Goal: Browse casually

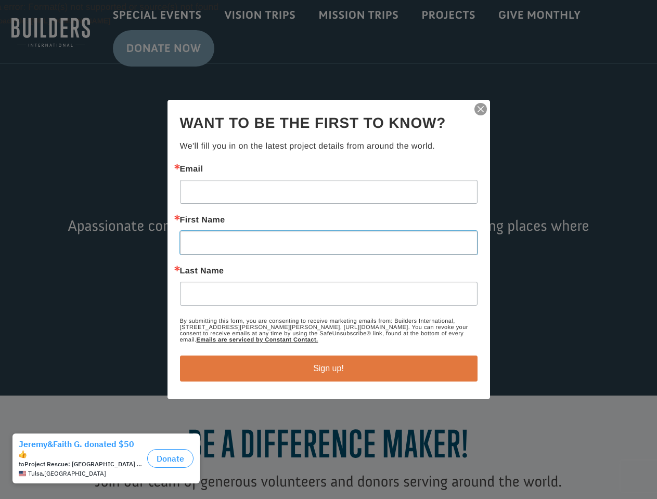
click at [328, 250] on input "First Name" at bounding box center [328, 243] width 297 height 24
click at [481, 109] on img "button" at bounding box center [480, 109] width 15 height 15
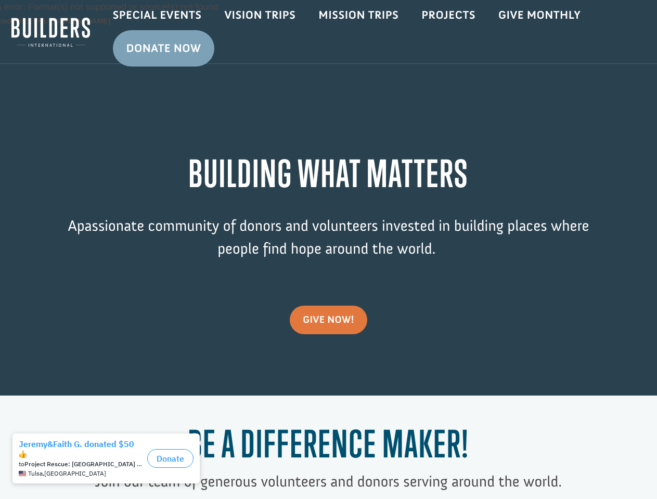
click at [329, 369] on div "Video Player Media error: Format(s) not supported or source(s) not found Downlo…" at bounding box center [328, 198] width 657 height 396
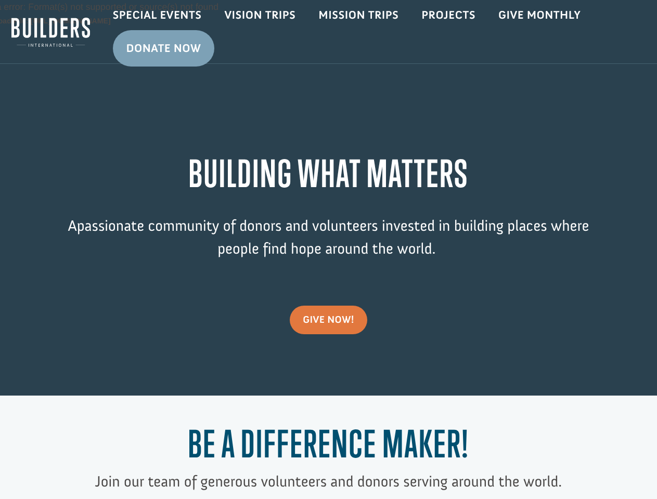
click at [109, 464] on h1 "Be a Difference Maker!" at bounding box center [328, 446] width 525 height 48
click at [170, 459] on h1 "Be a Difference Maker!" at bounding box center [328, 446] width 525 height 48
